Goal: Transaction & Acquisition: Purchase product/service

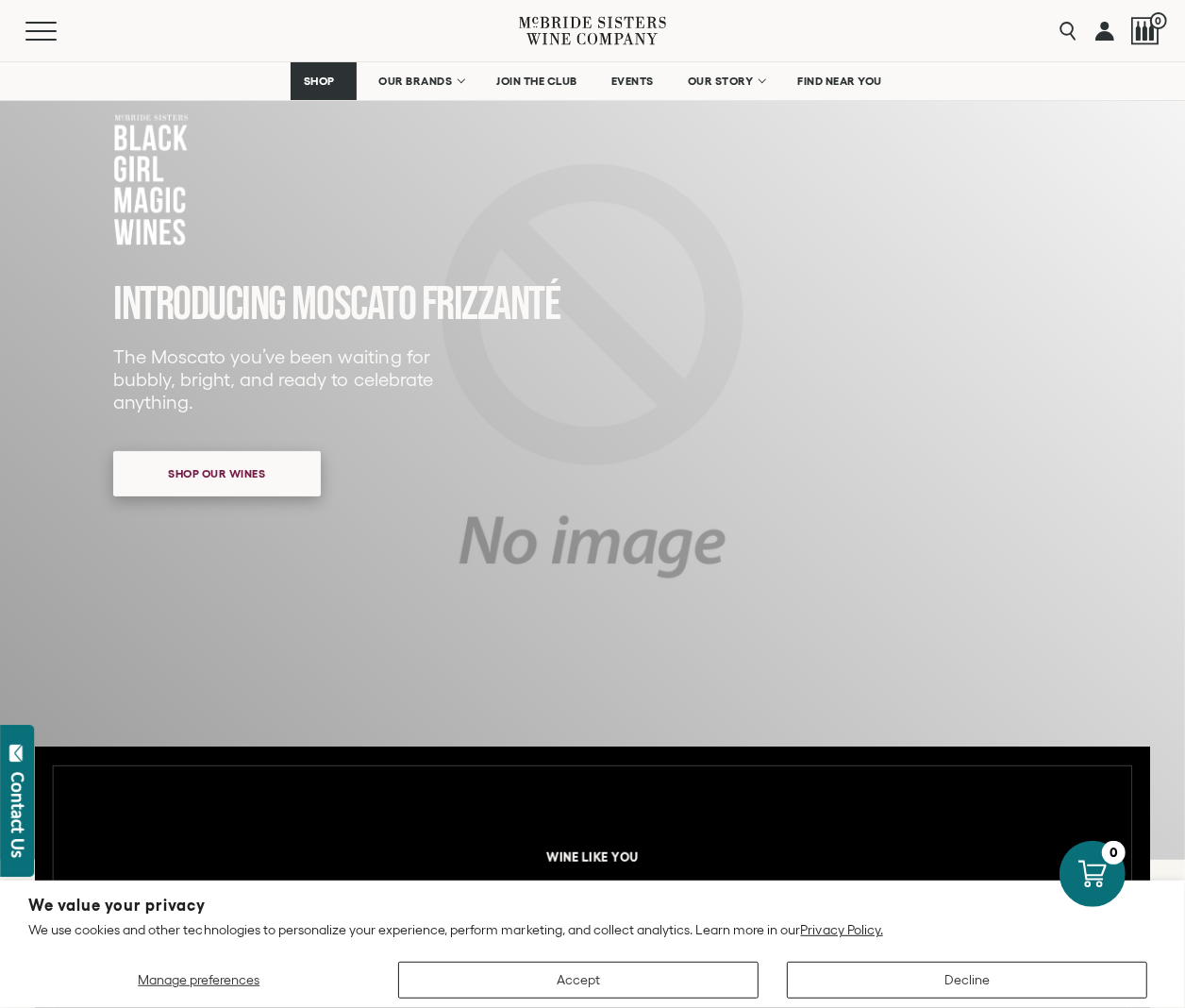
click at [285, 483] on span "Shop our wines" at bounding box center [217, 473] width 163 height 37
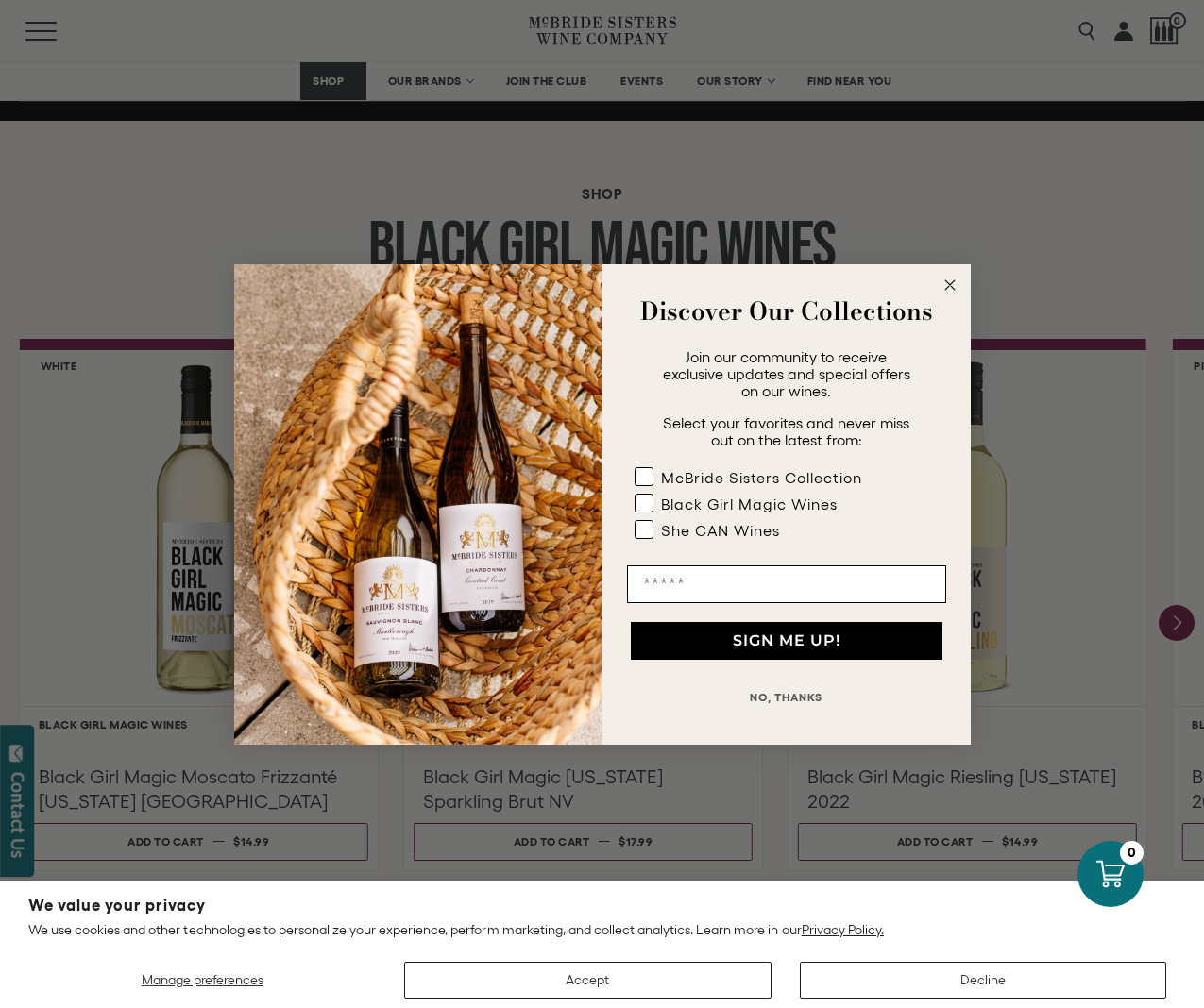
scroll to position [1439, 0]
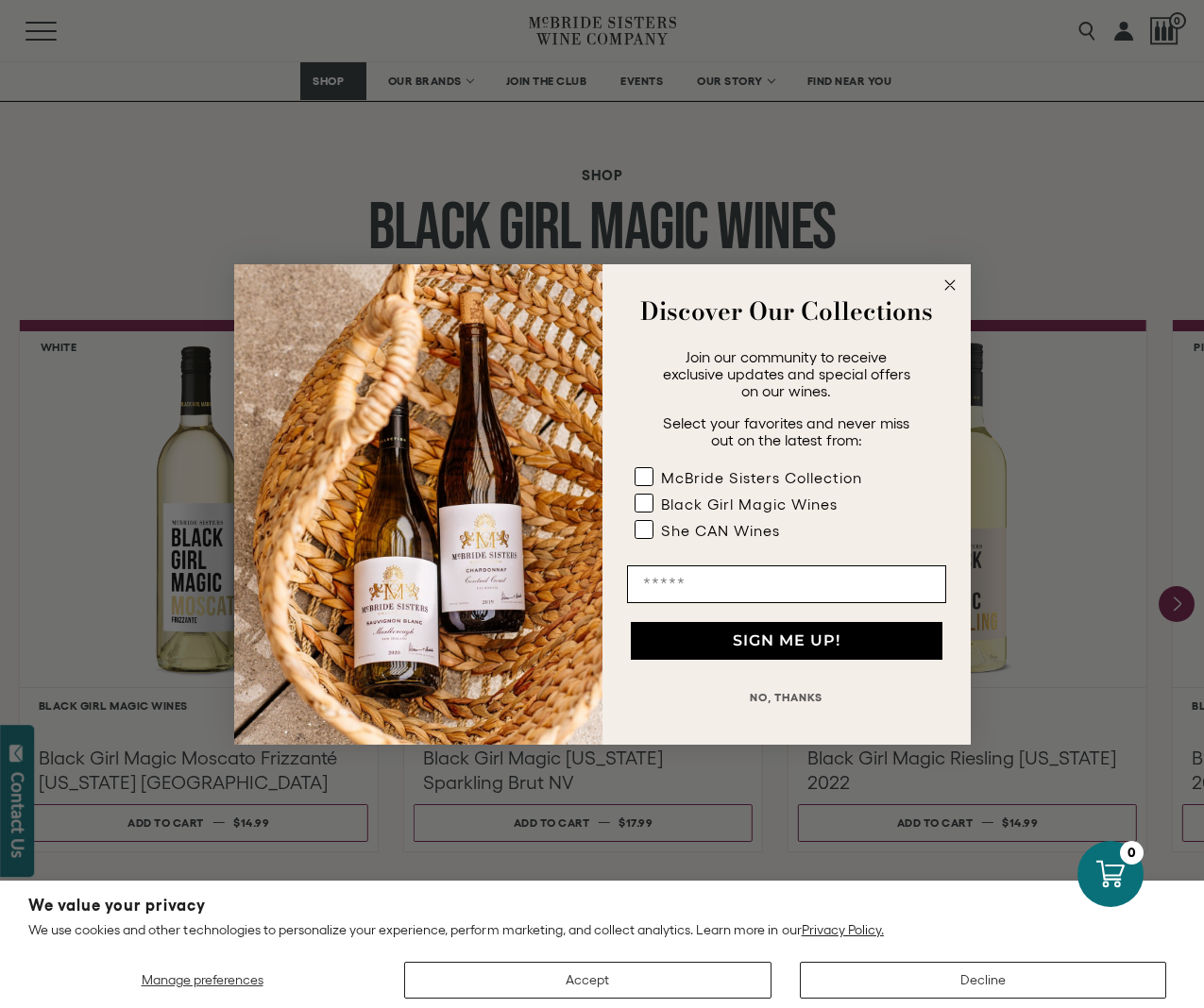
click at [956, 288] on circle "Close dialog" at bounding box center [949, 285] width 22 height 22
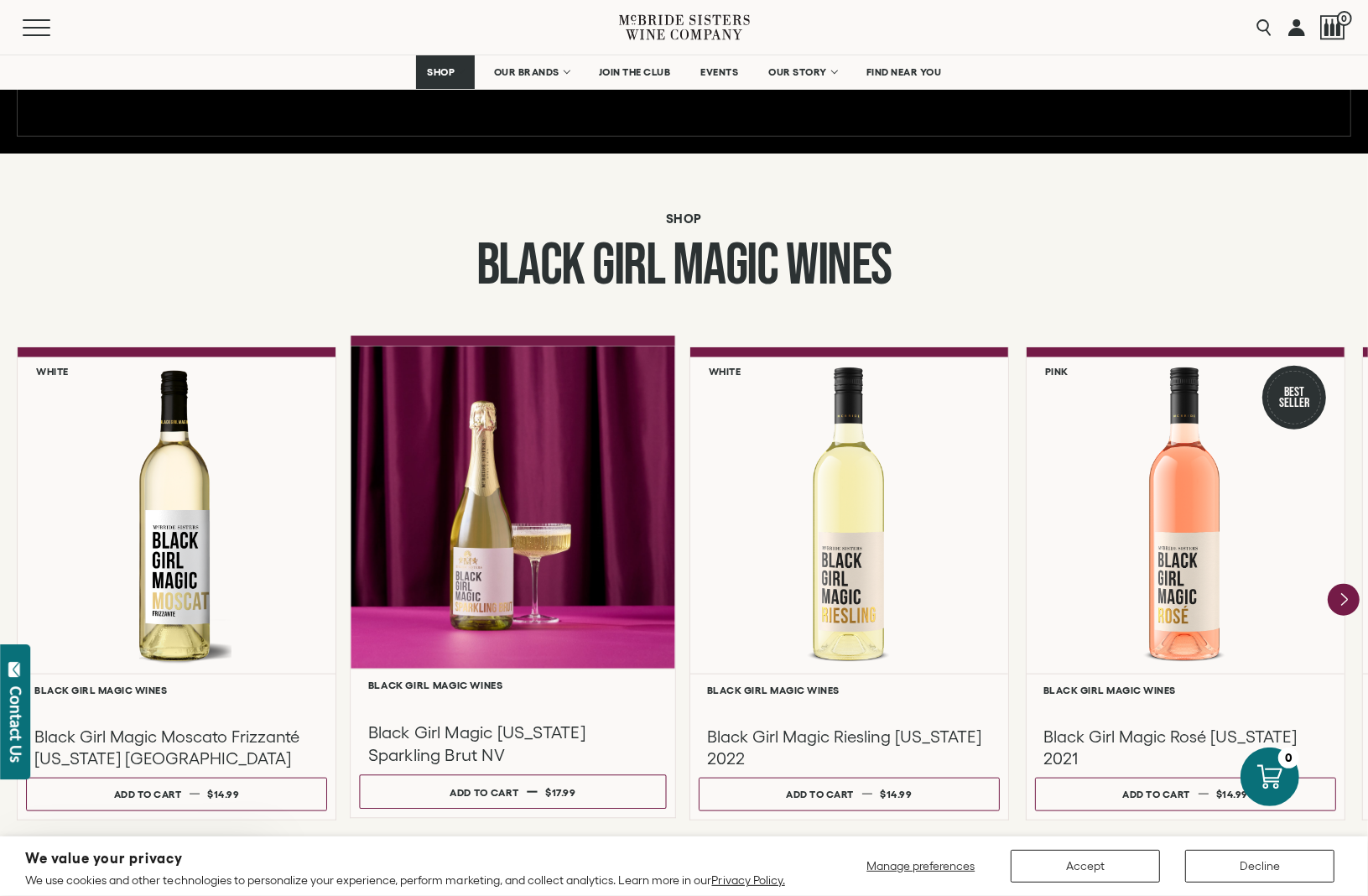
scroll to position [1417, 0]
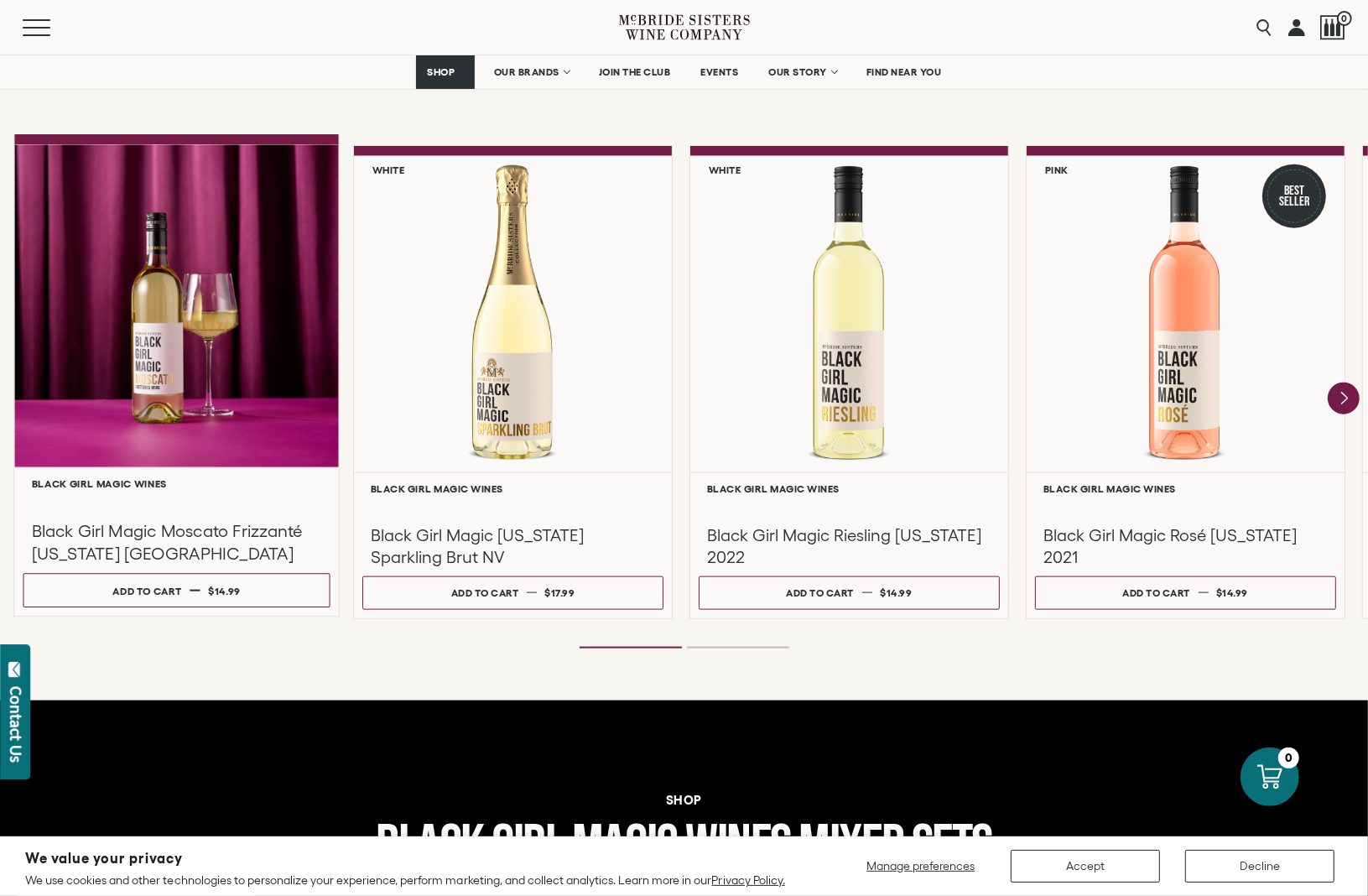
click at [211, 354] on div at bounding box center [176, 306] width 325 height 323
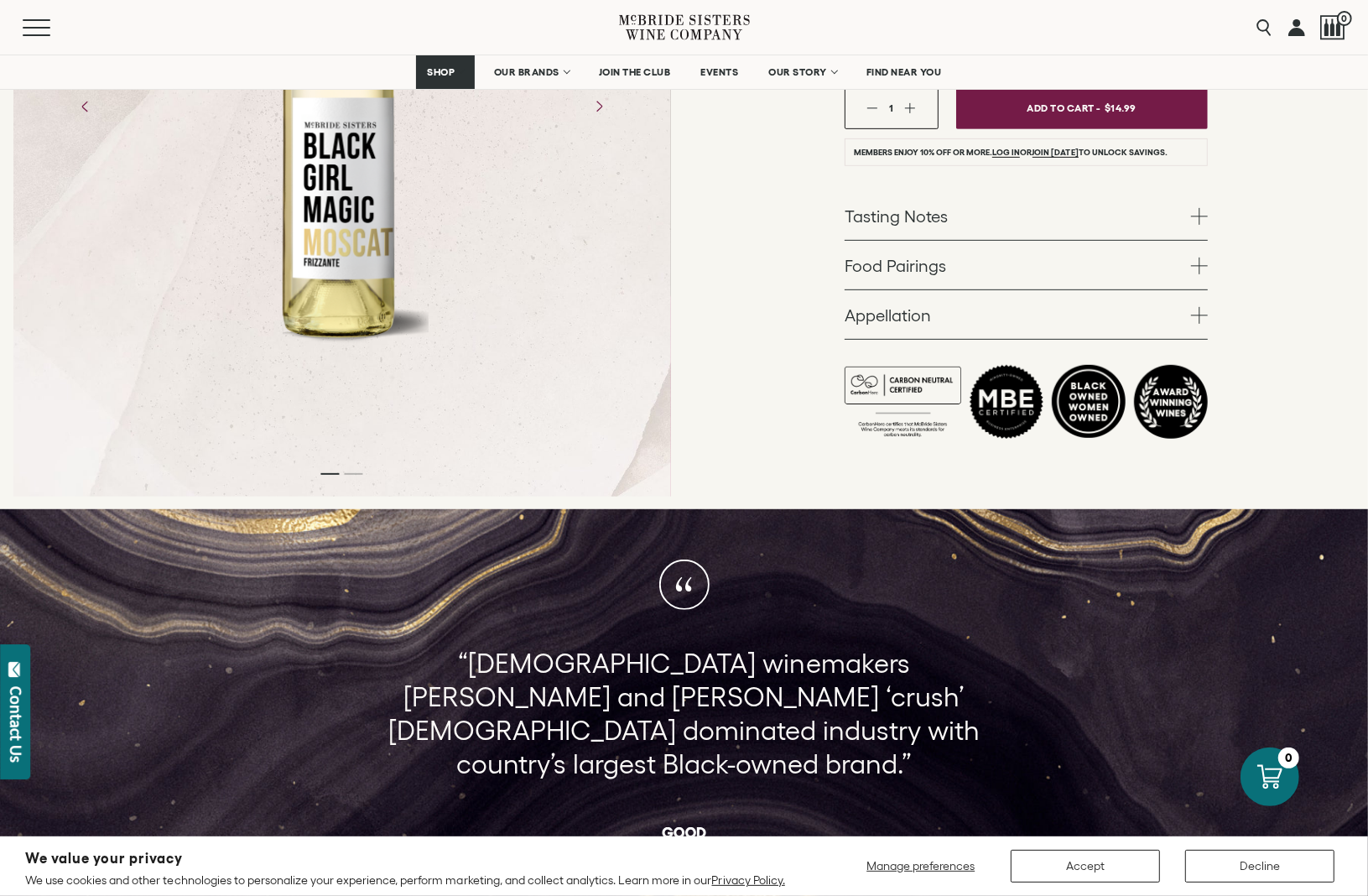
scroll to position [524, 0]
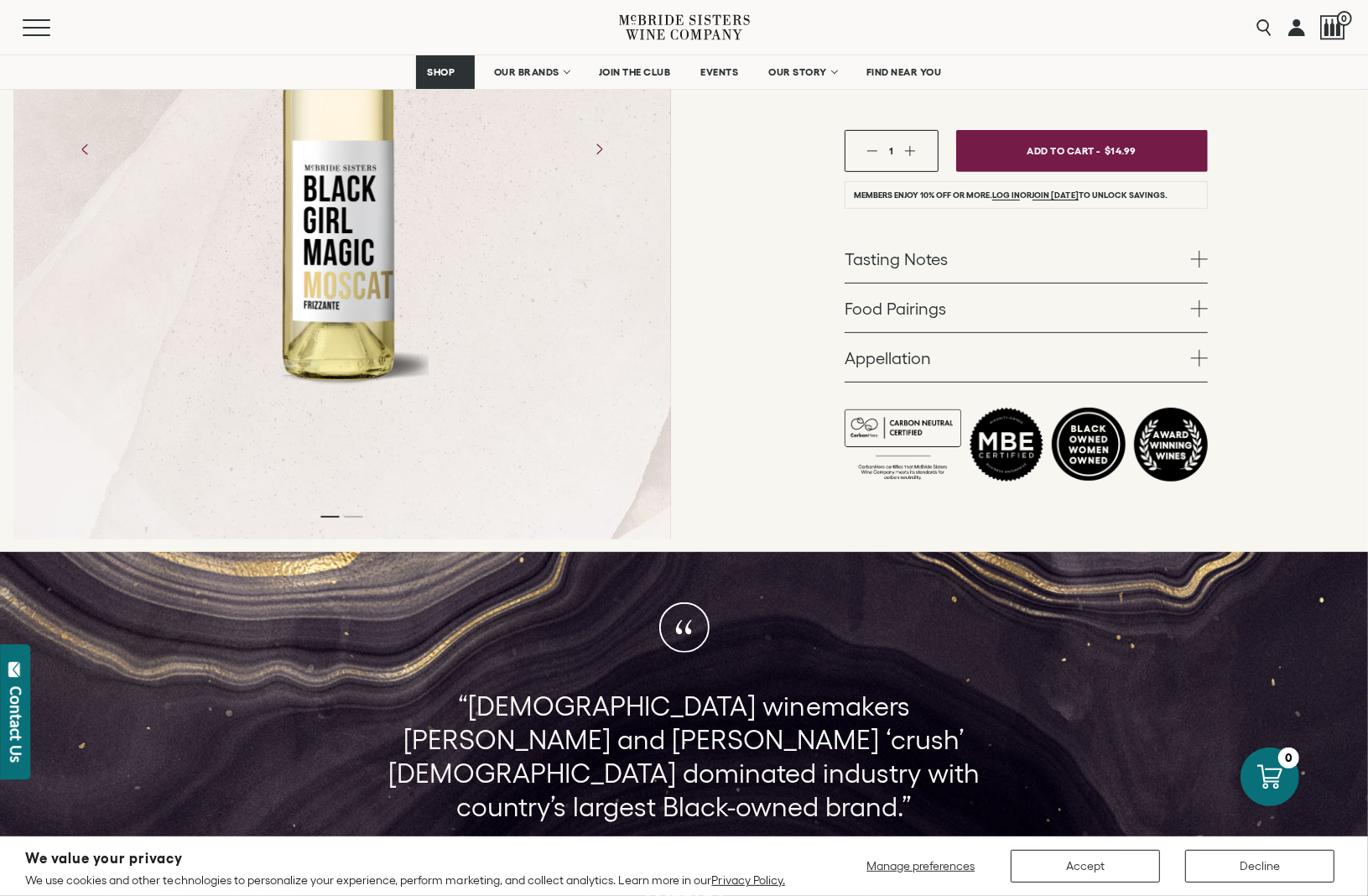
click at [1199, 251] on span at bounding box center [1199, 259] width 17 height 17
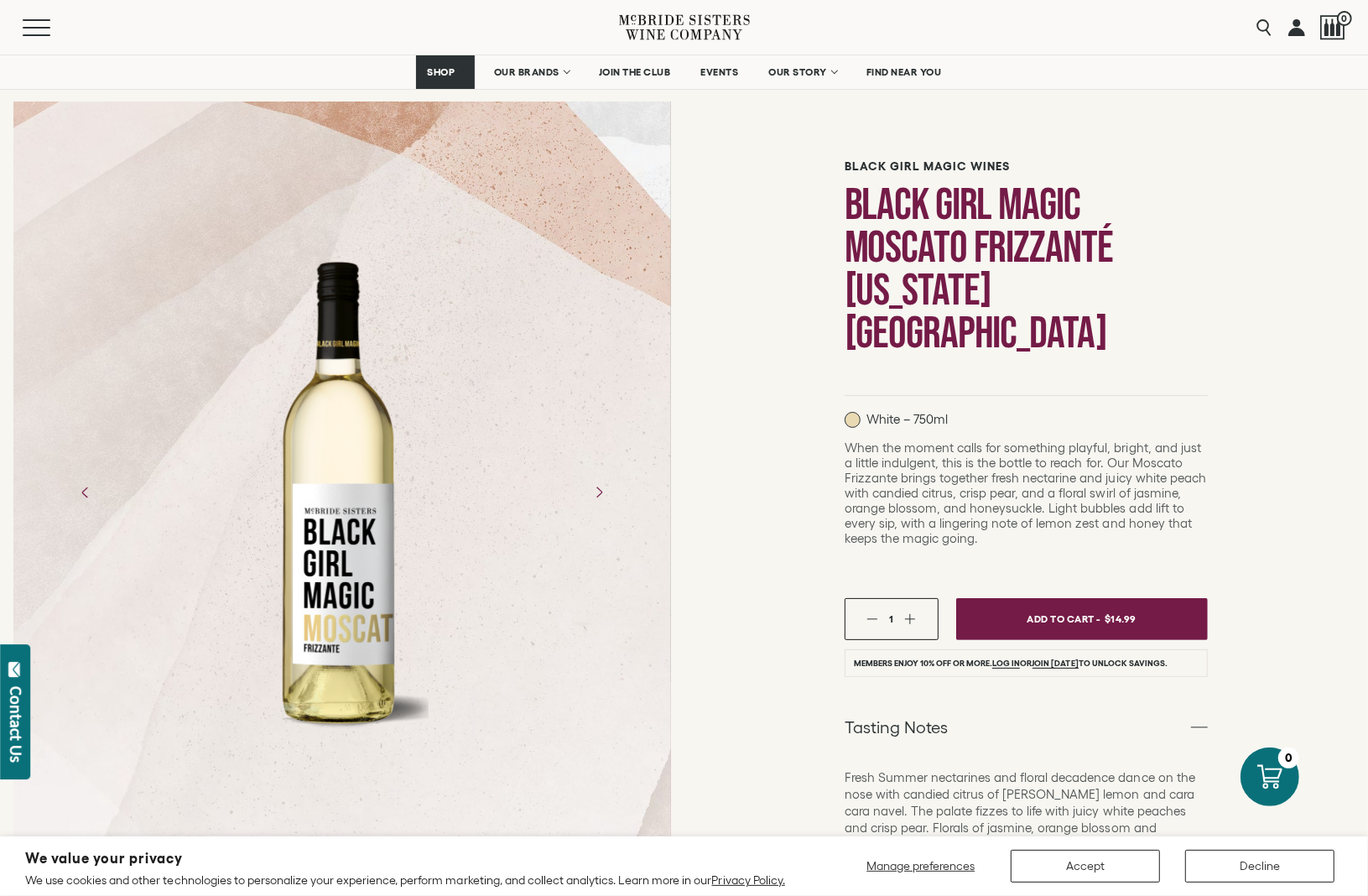
scroll to position [0, 0]
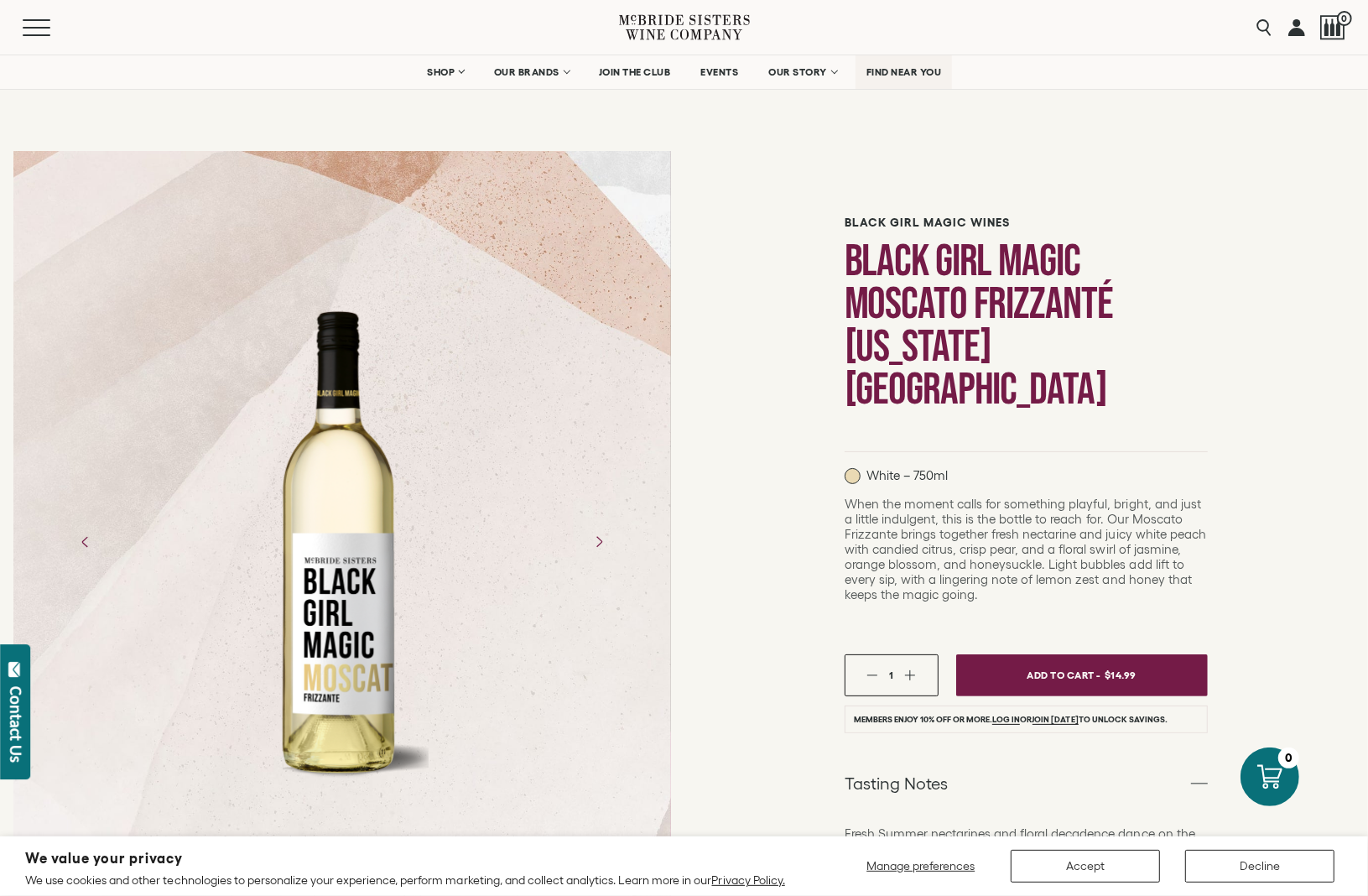
click at [881, 73] on span "FIND NEAR YOU" at bounding box center [904, 72] width 76 height 12
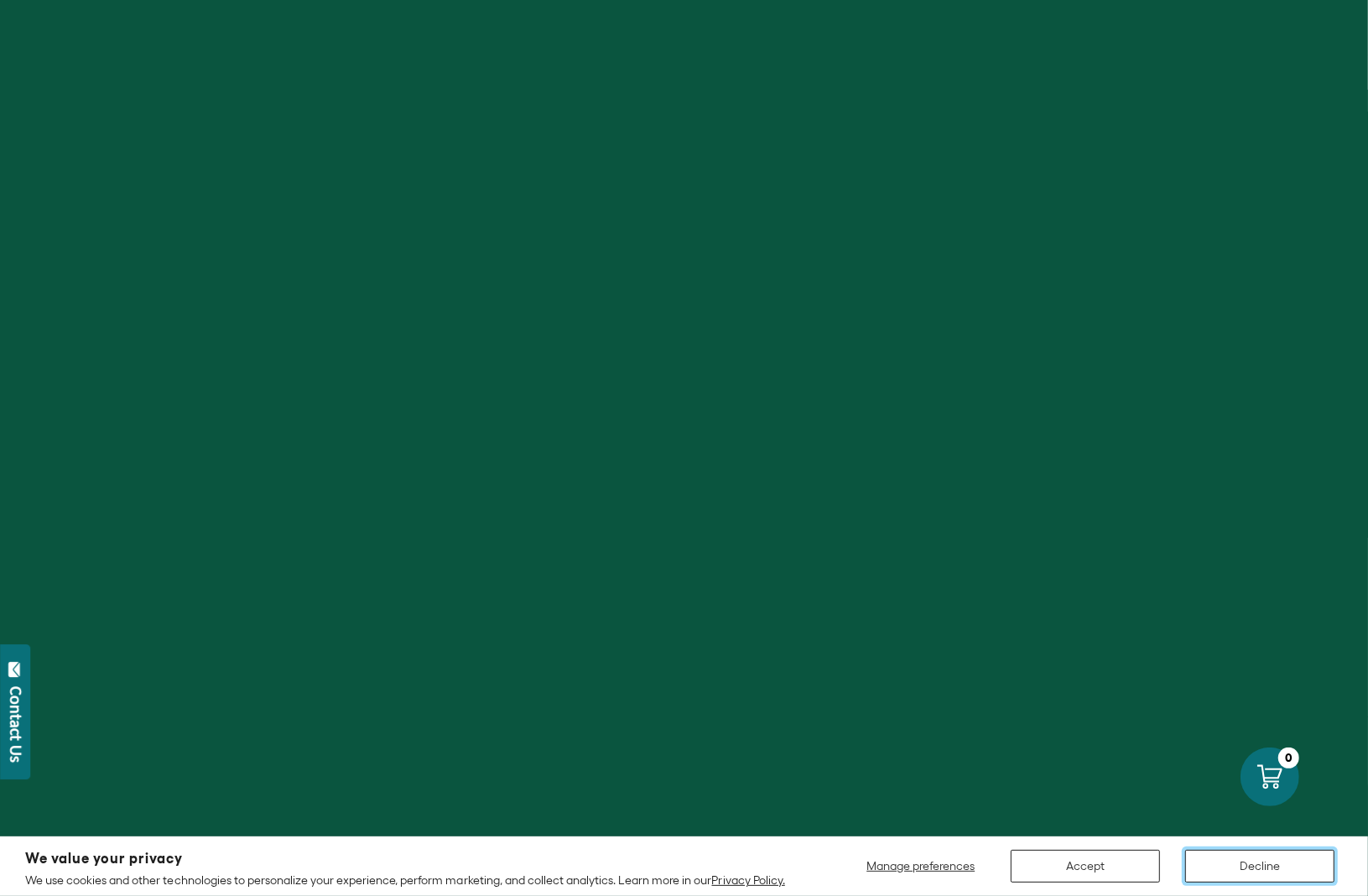
click at [1269, 861] on button "Decline" at bounding box center [1260, 866] width 149 height 33
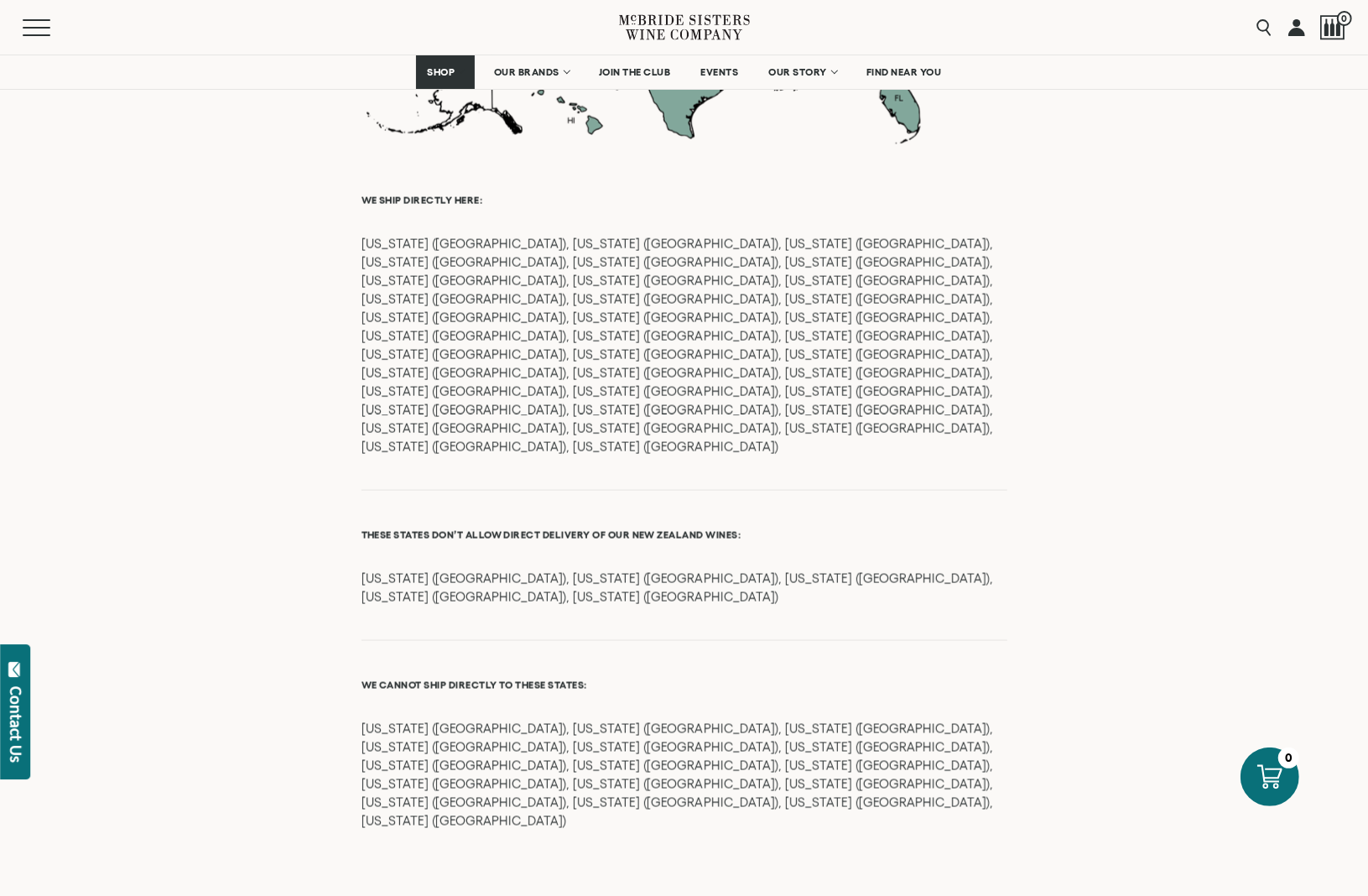
scroll to position [1678, 0]
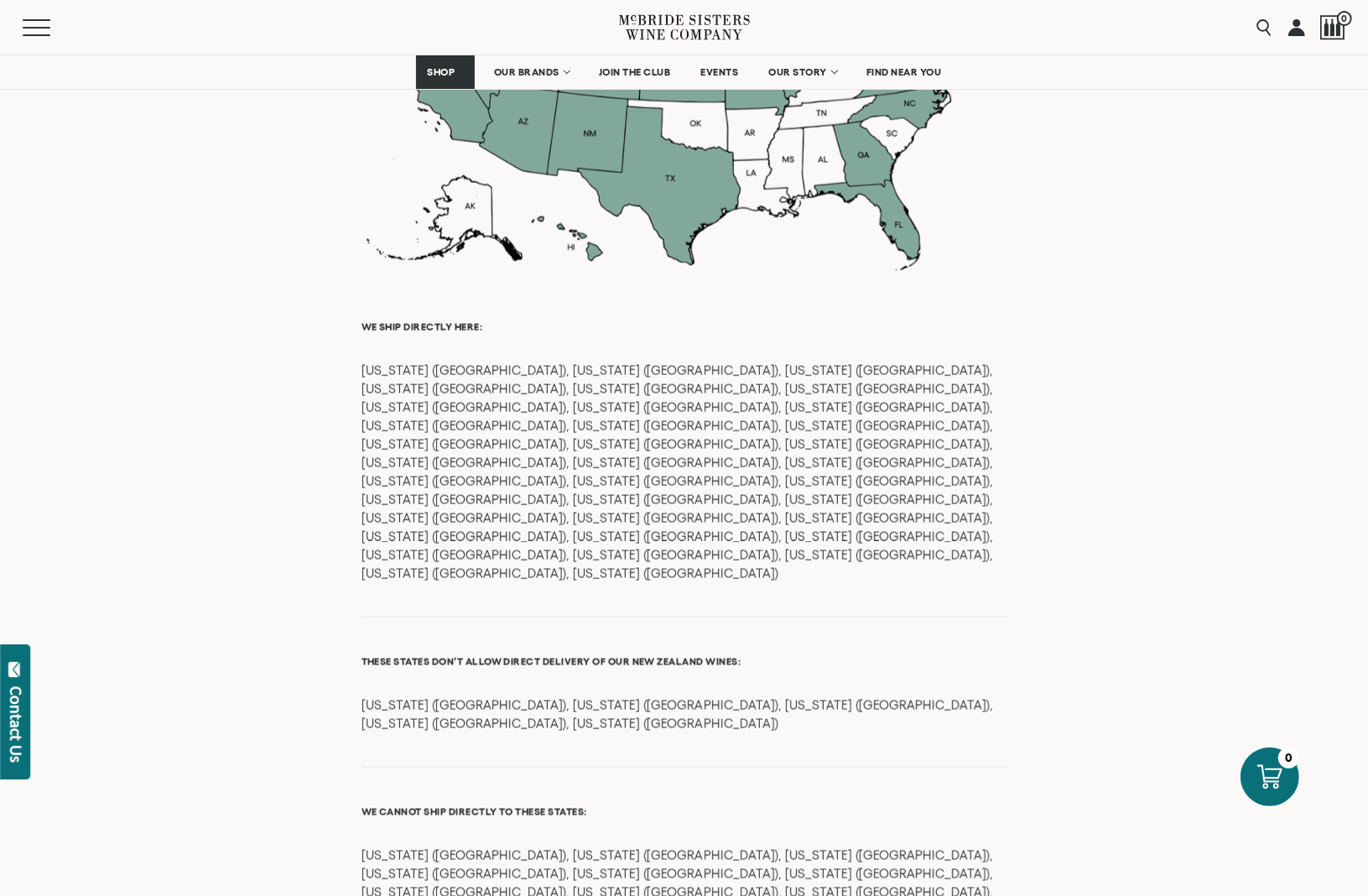
click at [908, 227] on div at bounding box center [684, 80] width 646 height 382
click at [903, 241] on div at bounding box center [684, 80] width 646 height 382
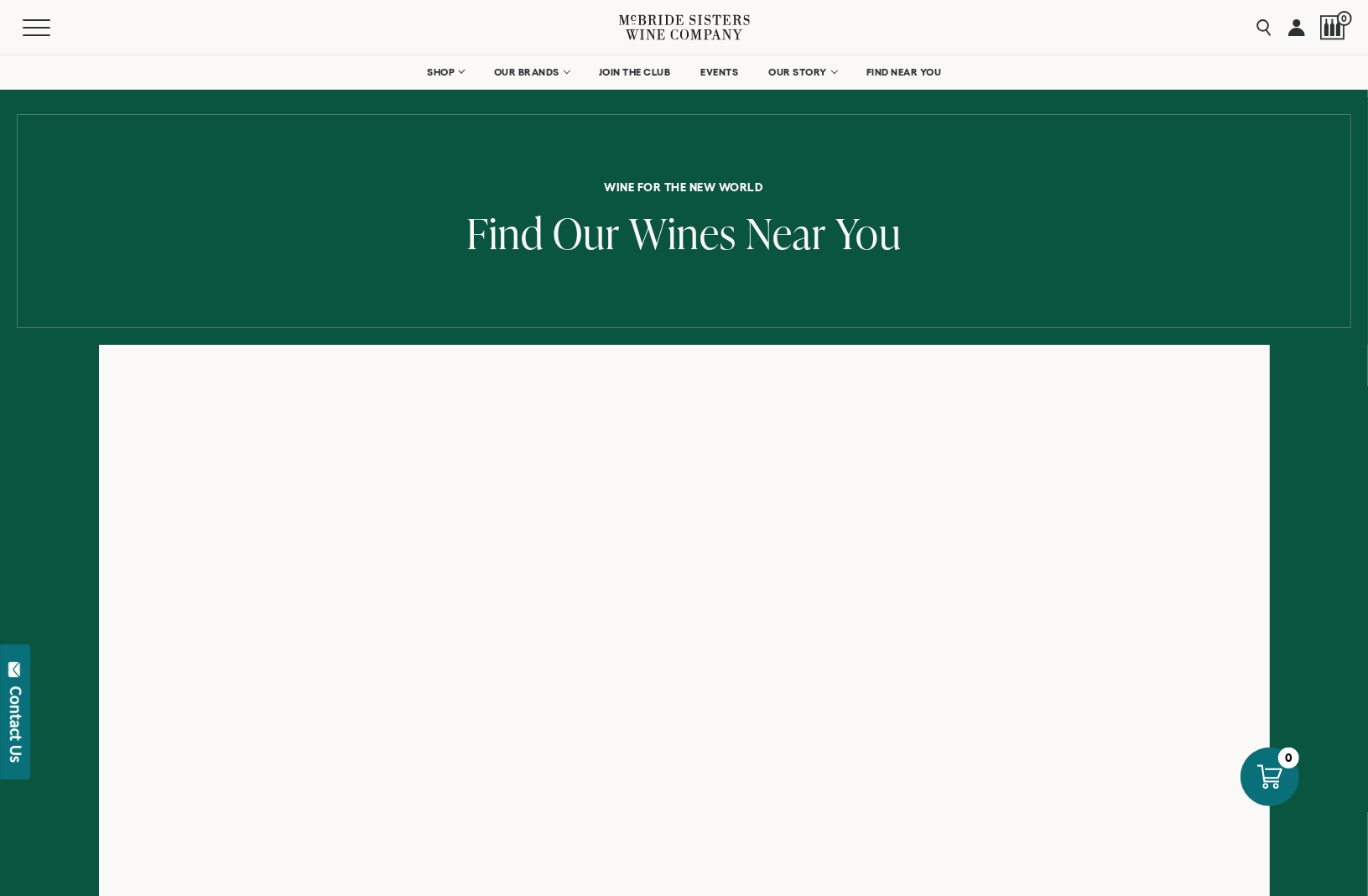
scroll to position [0, 0]
